Goal: Task Accomplishment & Management: Manage account settings

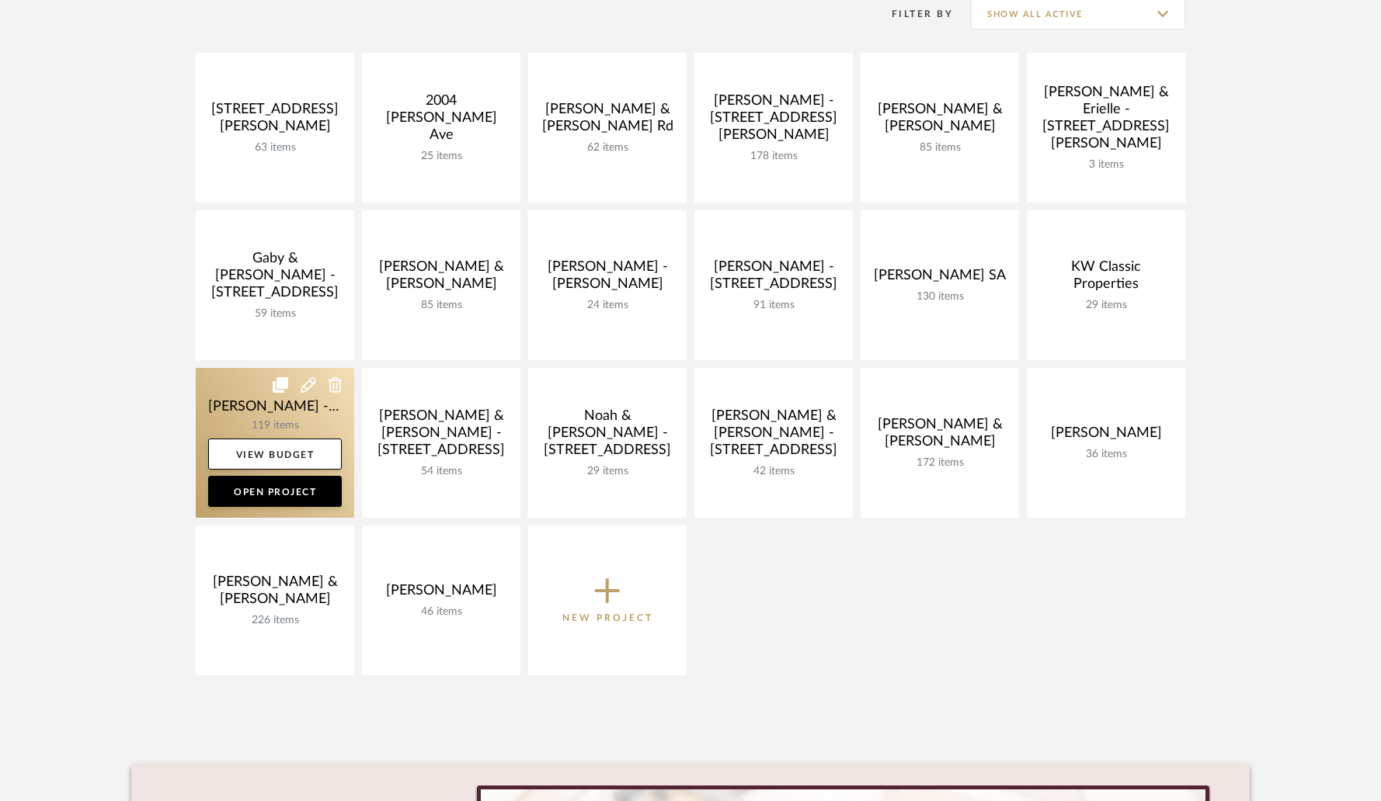
scroll to position [239, 0]
click at [254, 401] on link at bounding box center [275, 443] width 158 height 150
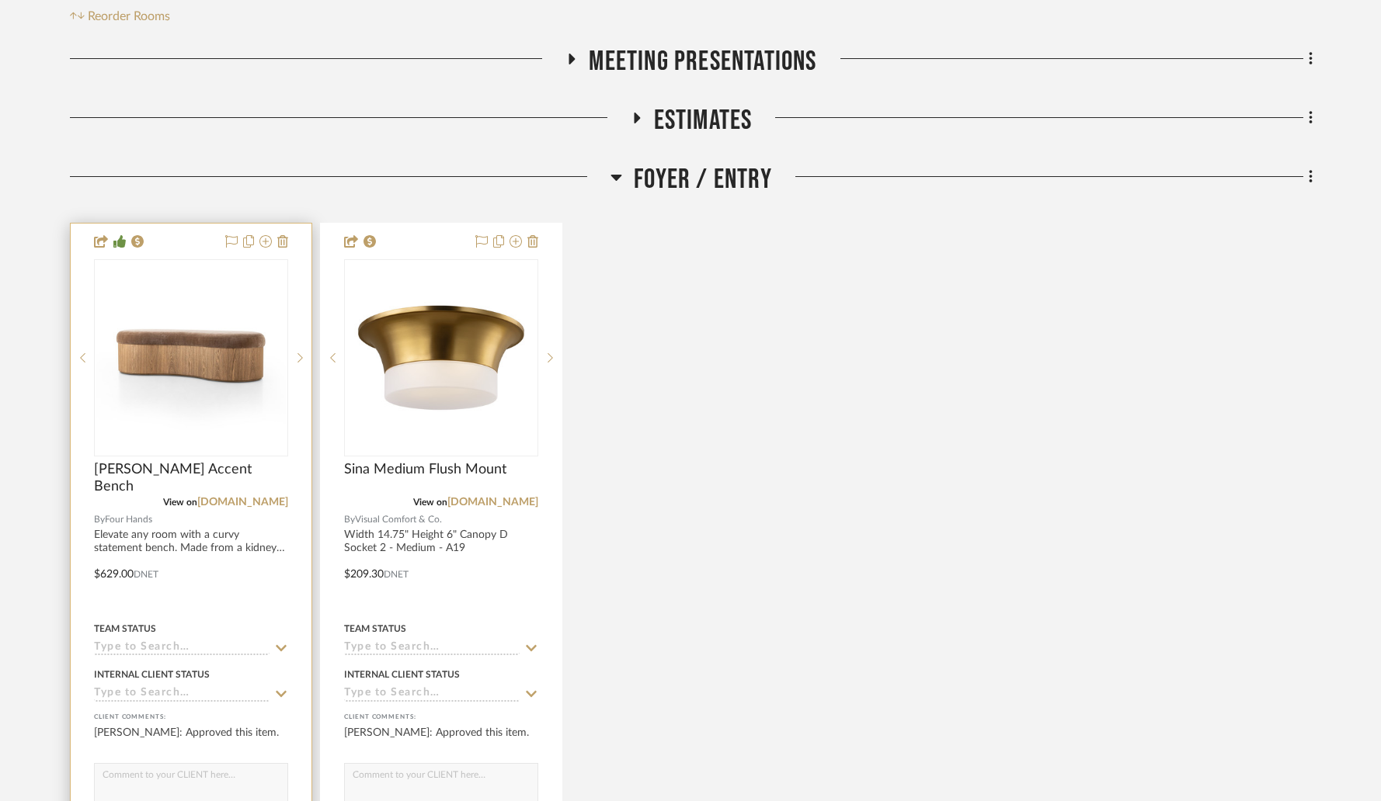
scroll to position [361, 0]
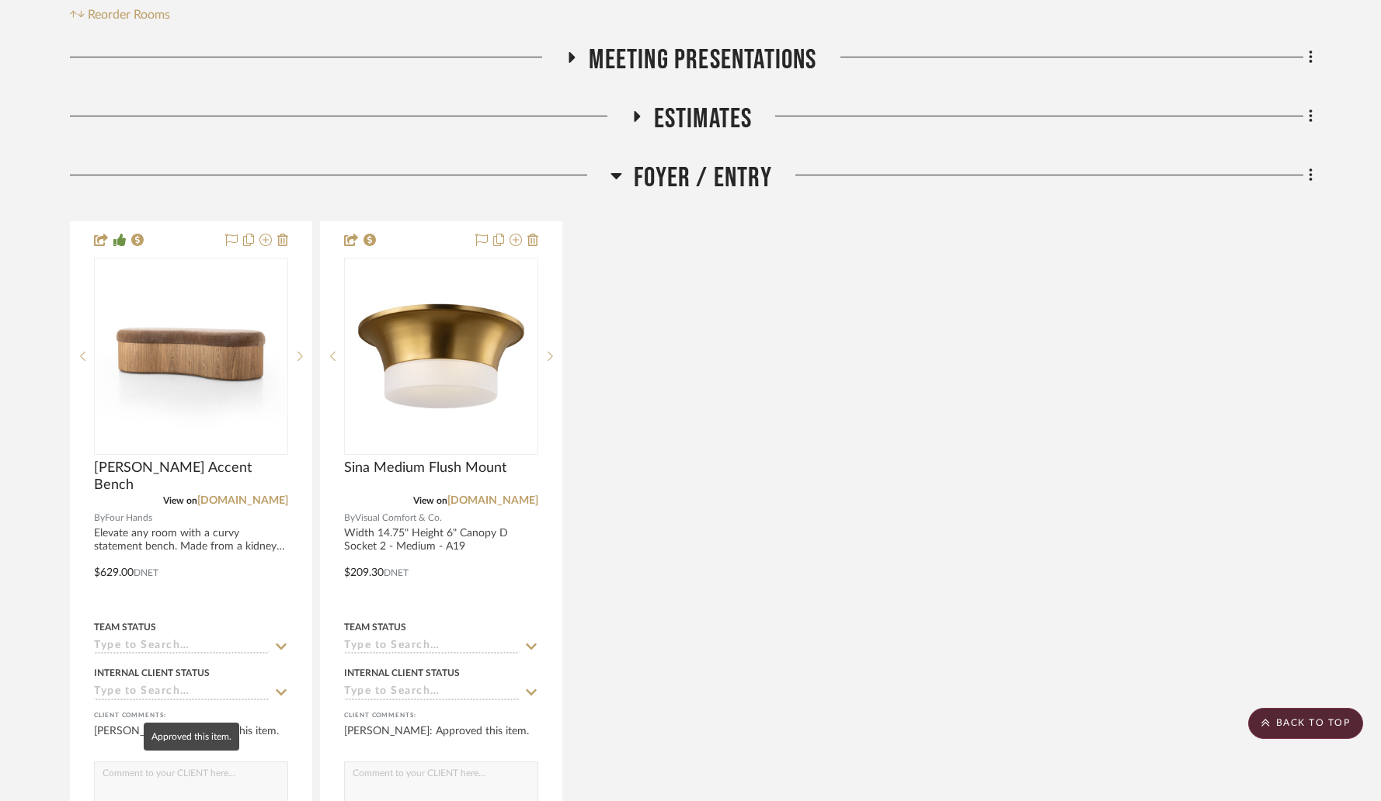
click at [192, 735] on mat-tooltip-component "Approved this item." at bounding box center [192, 737] width 96 height 28
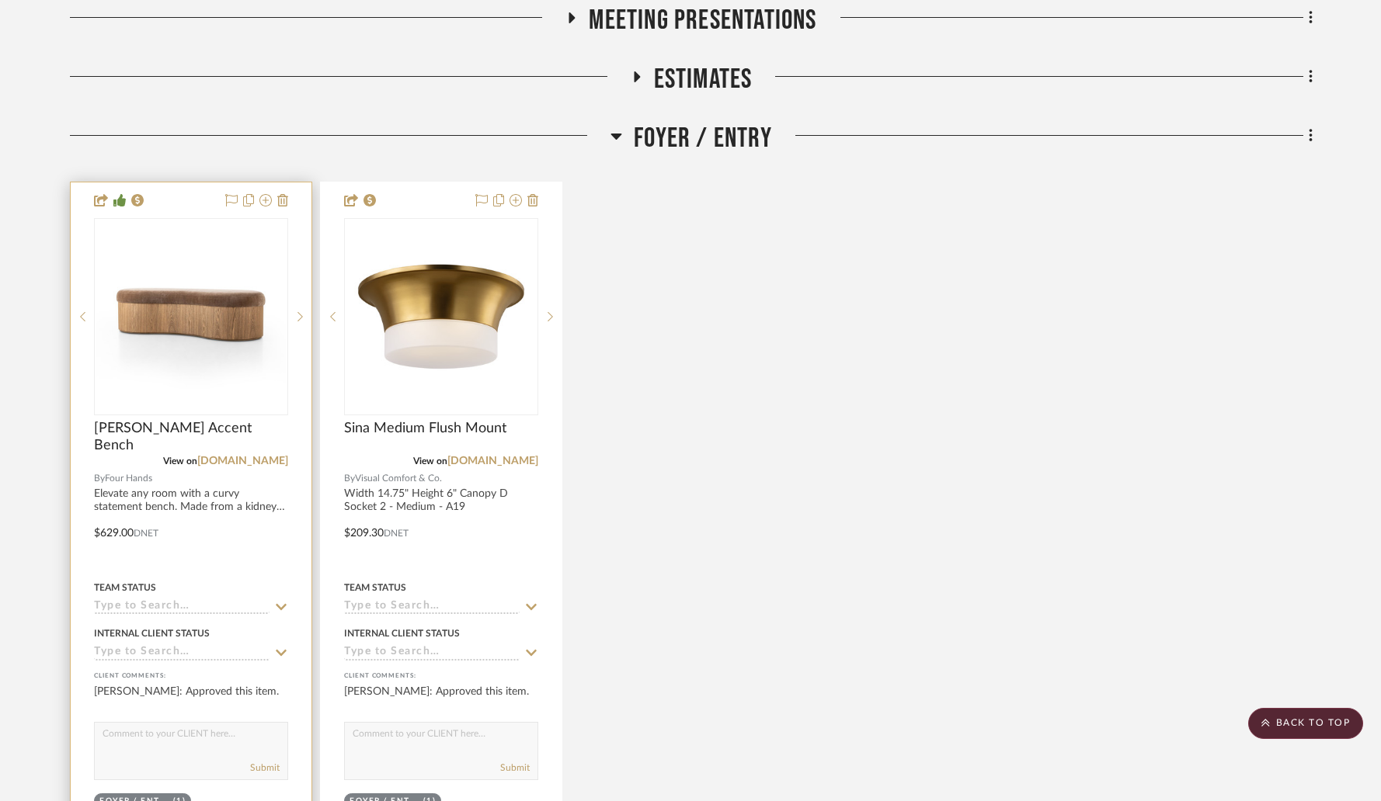
click at [123, 723] on textarea at bounding box center [191, 738] width 193 height 30
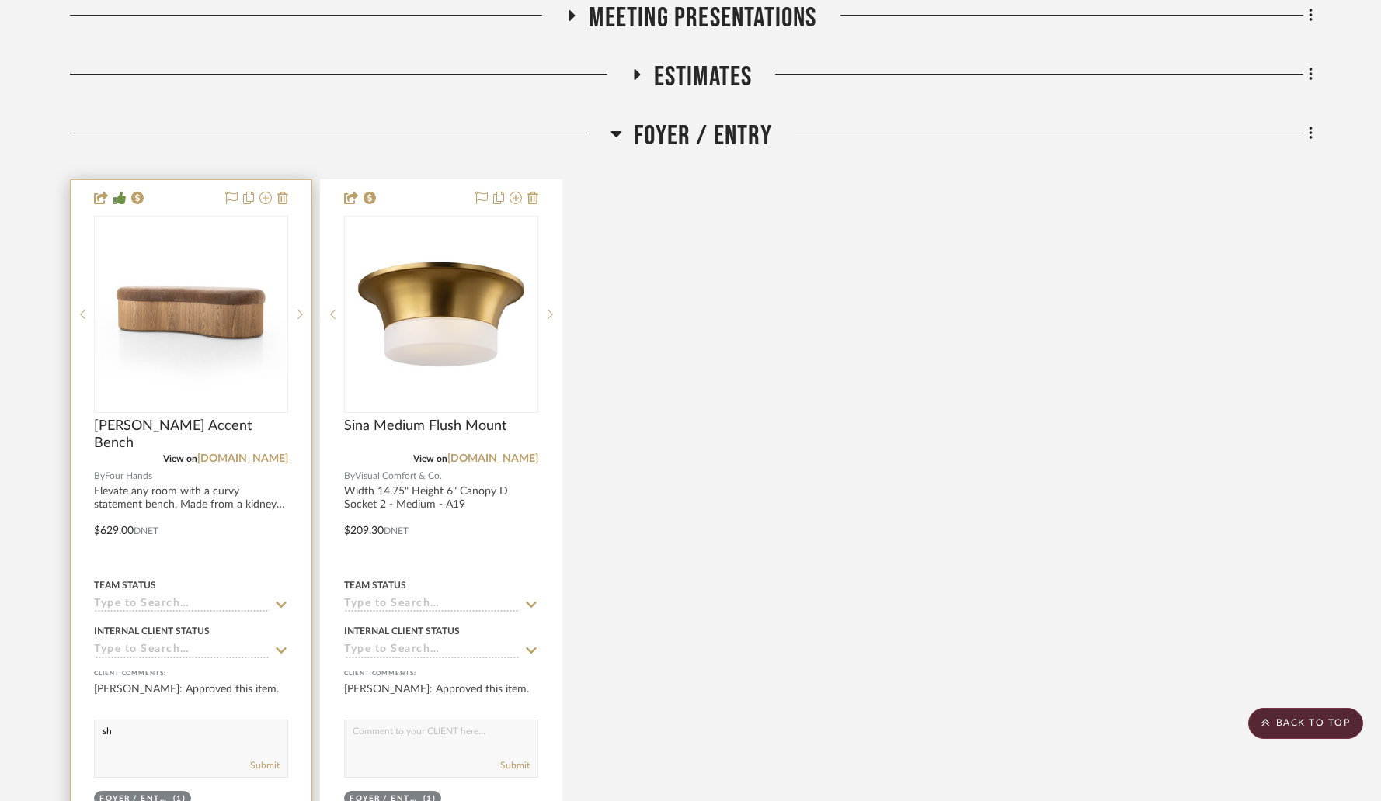
type textarea "s"
type textarea "SHIPPED"
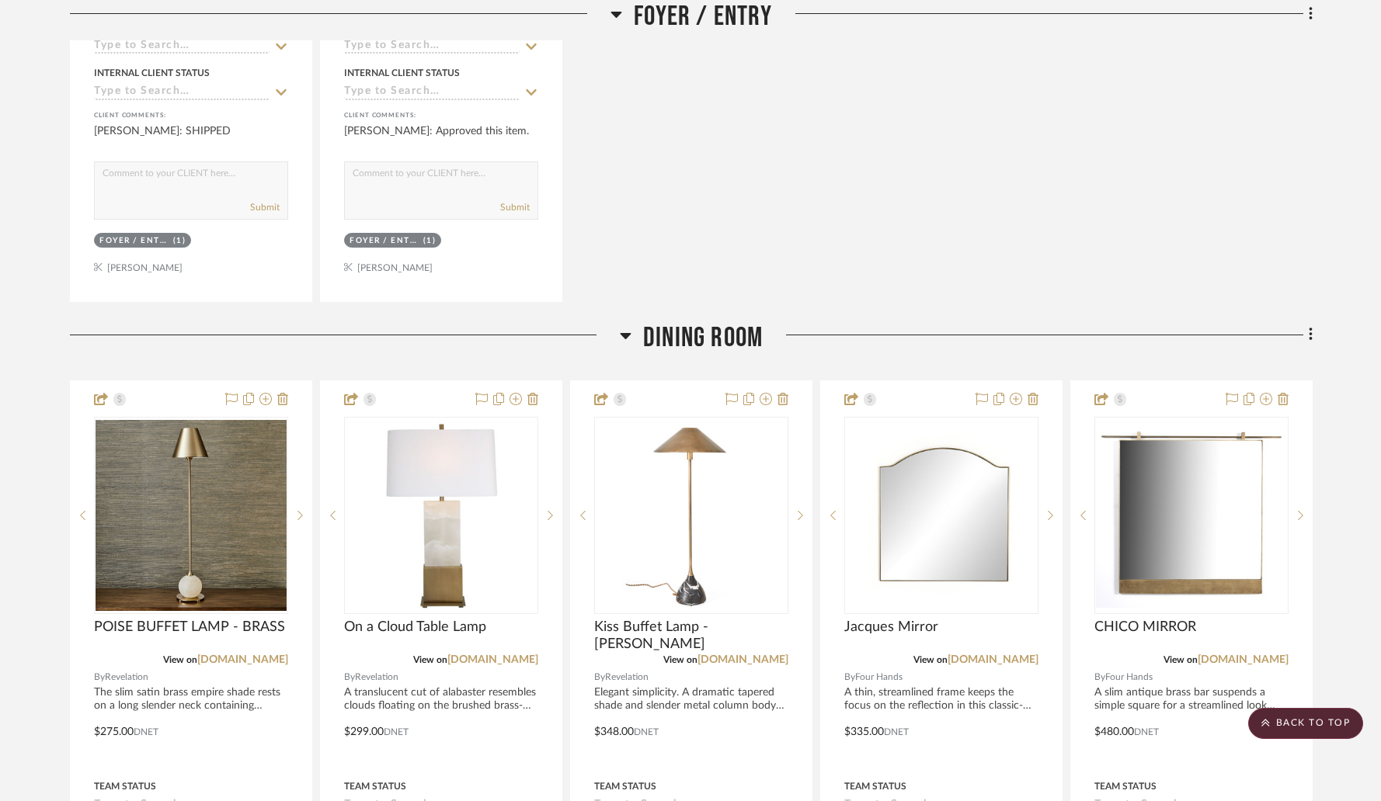
scroll to position [1509, 0]
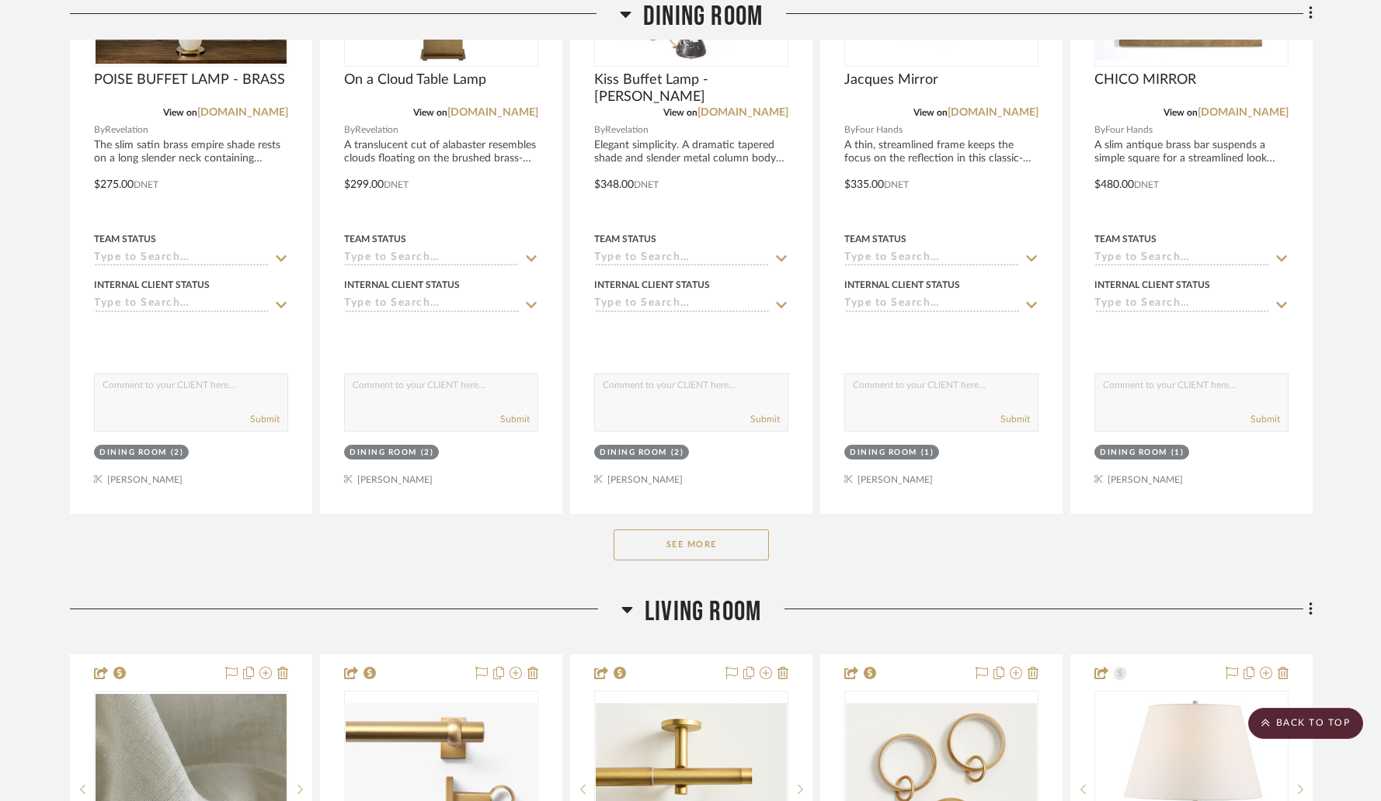
click at [727, 530] on button "See More" at bounding box center [690, 545] width 155 height 31
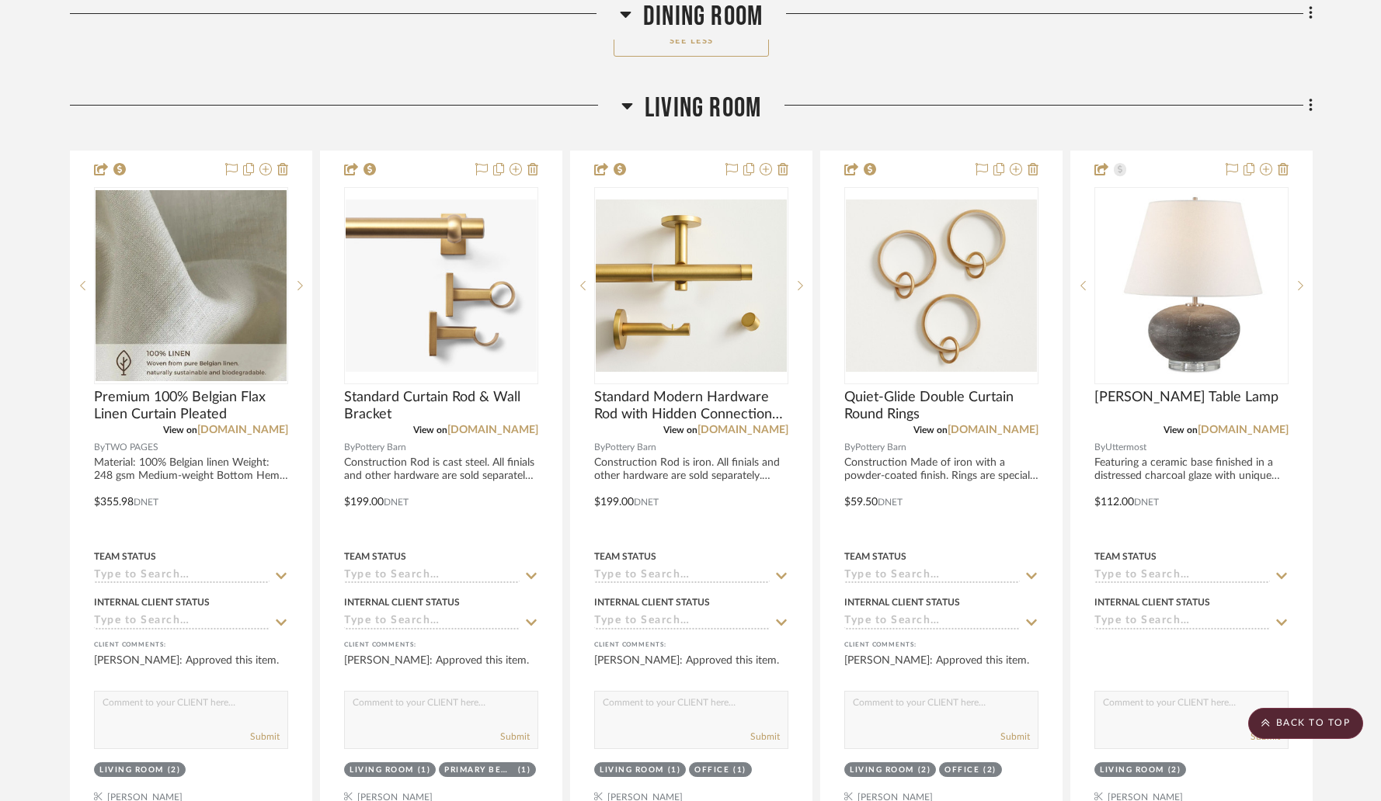
scroll to position [5662, 0]
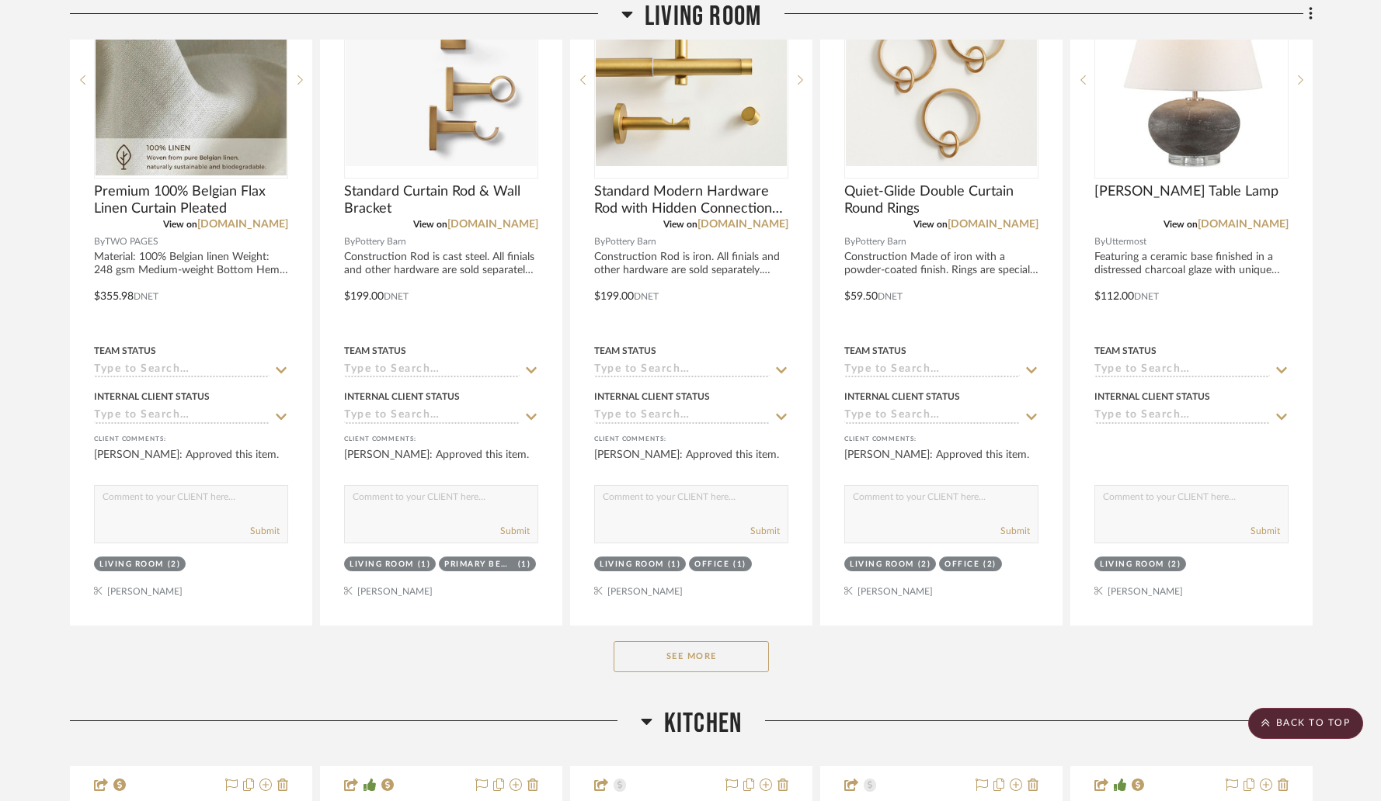
drag, startPoint x: 693, startPoint y: 621, endPoint x: 672, endPoint y: 603, distance: 28.1
click at [693, 641] on button "See More" at bounding box center [690, 656] width 155 height 31
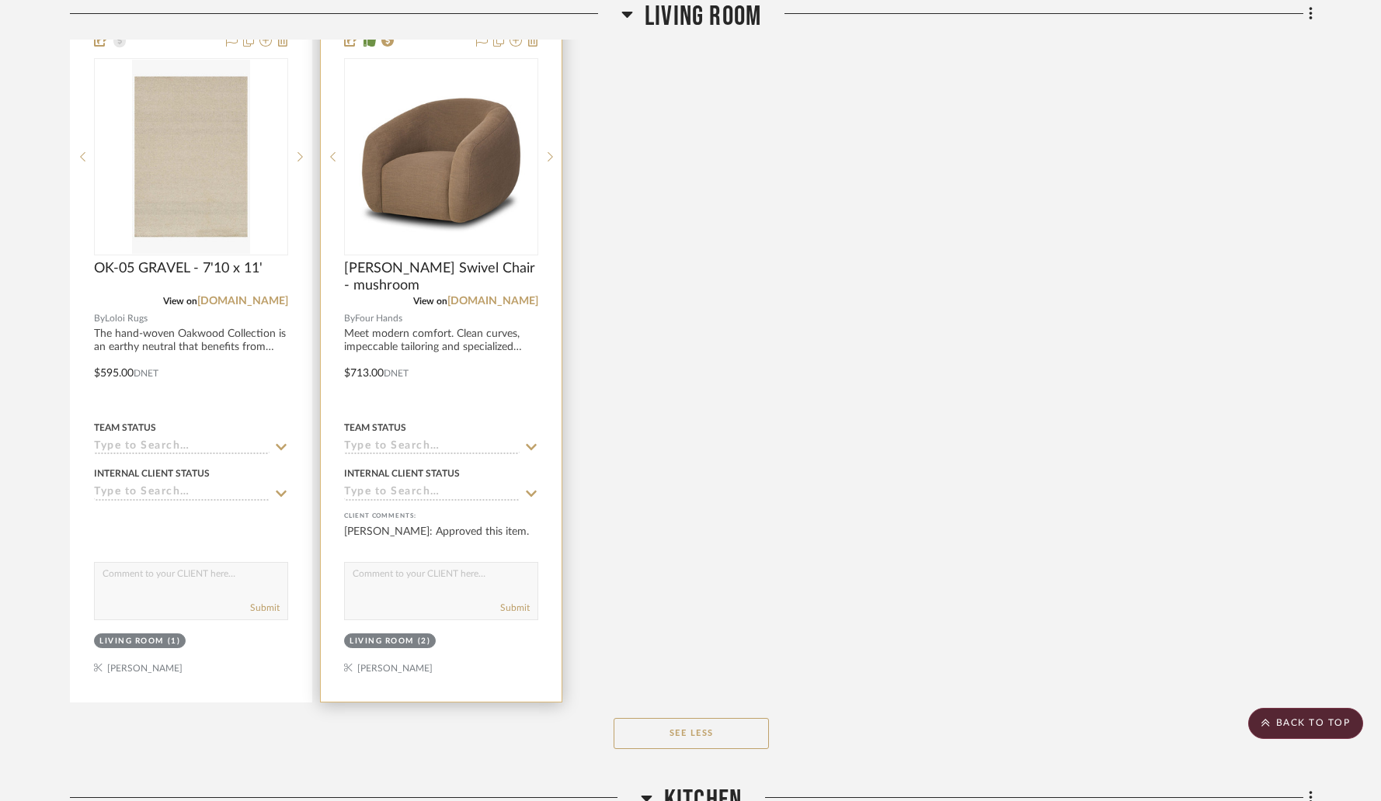
scroll to position [10409, 0]
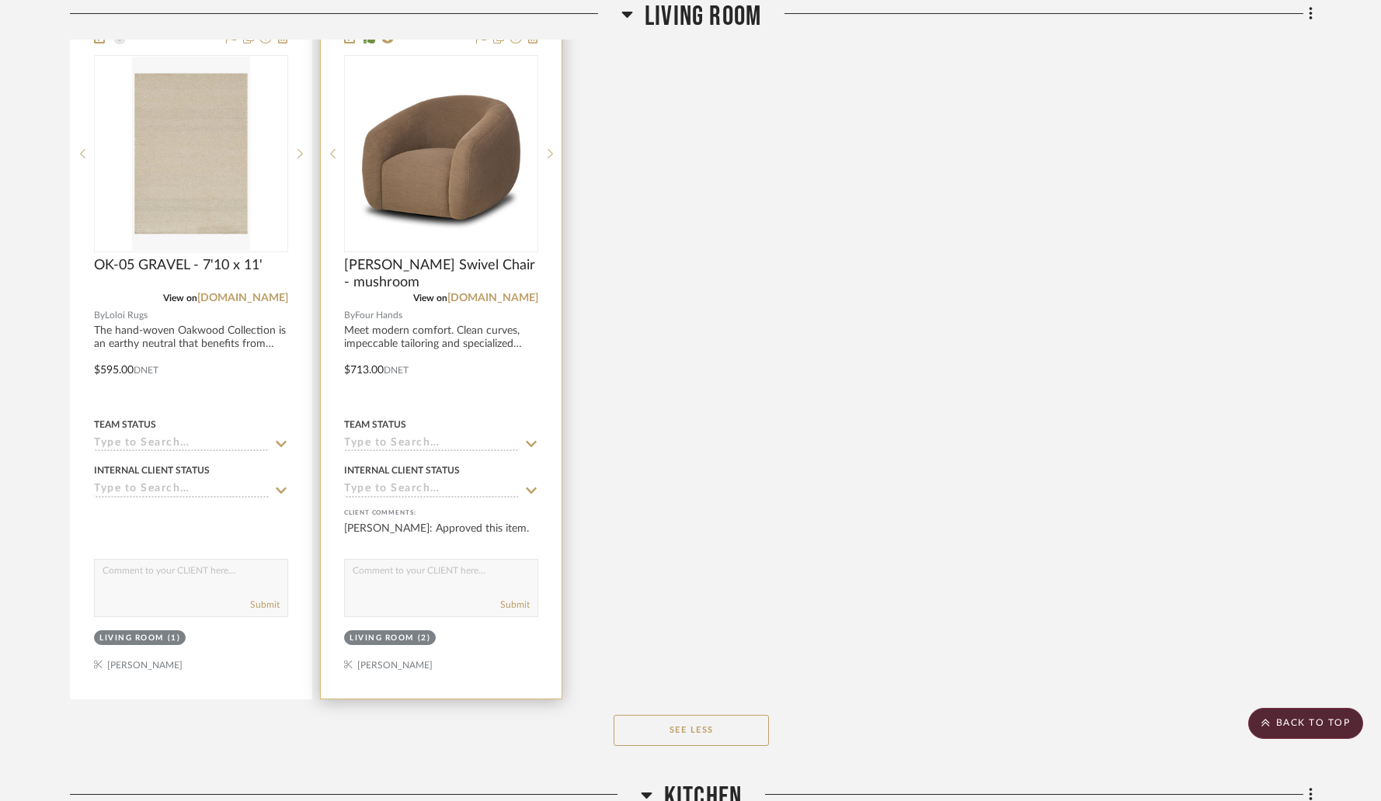
click at [411, 560] on textarea at bounding box center [441, 575] width 193 height 30
type textarea "SHIPPED"
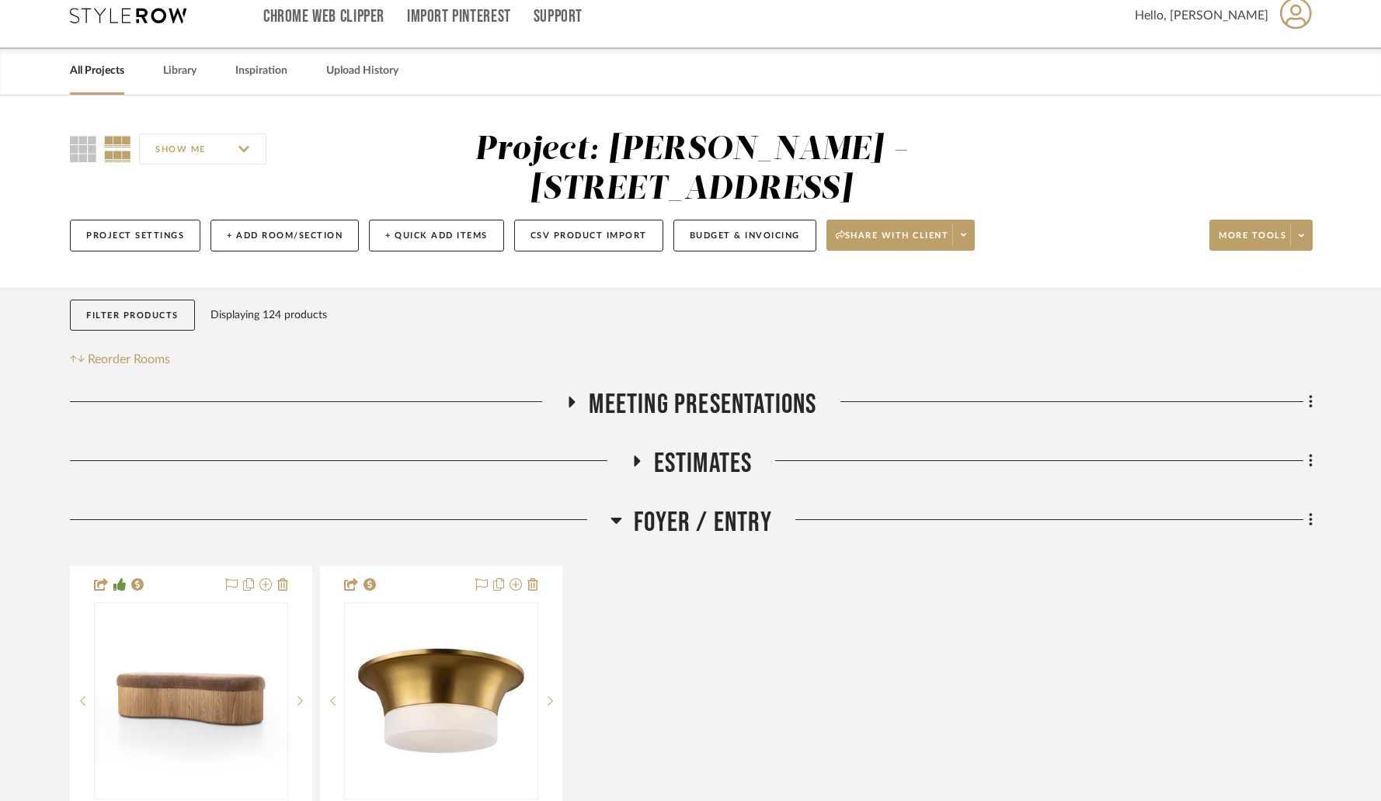
scroll to position [0, 0]
